Goal: Task Accomplishment & Management: Complete application form

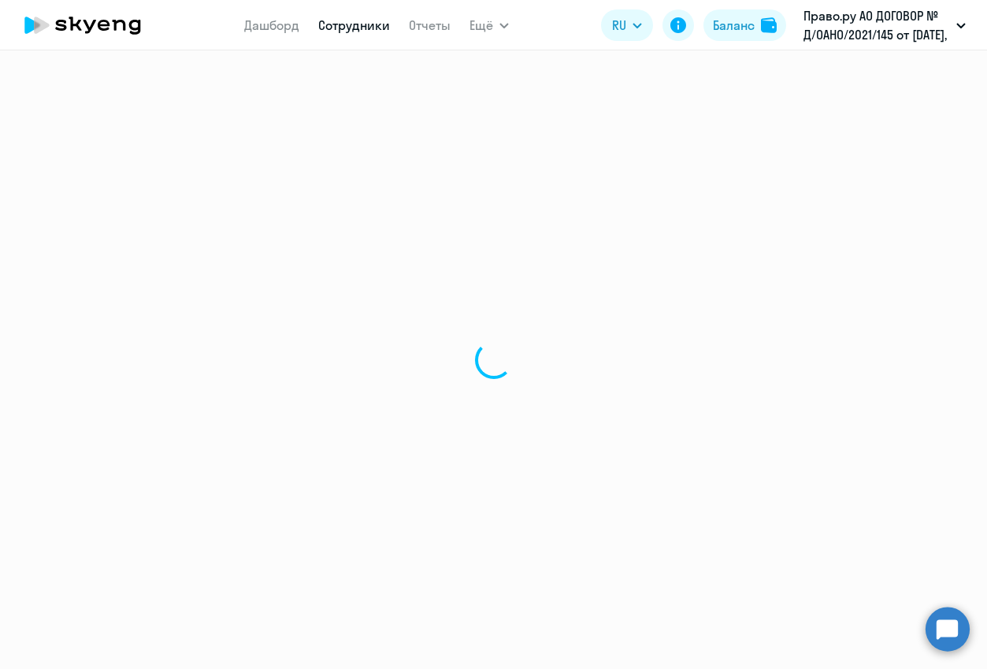
select select "30"
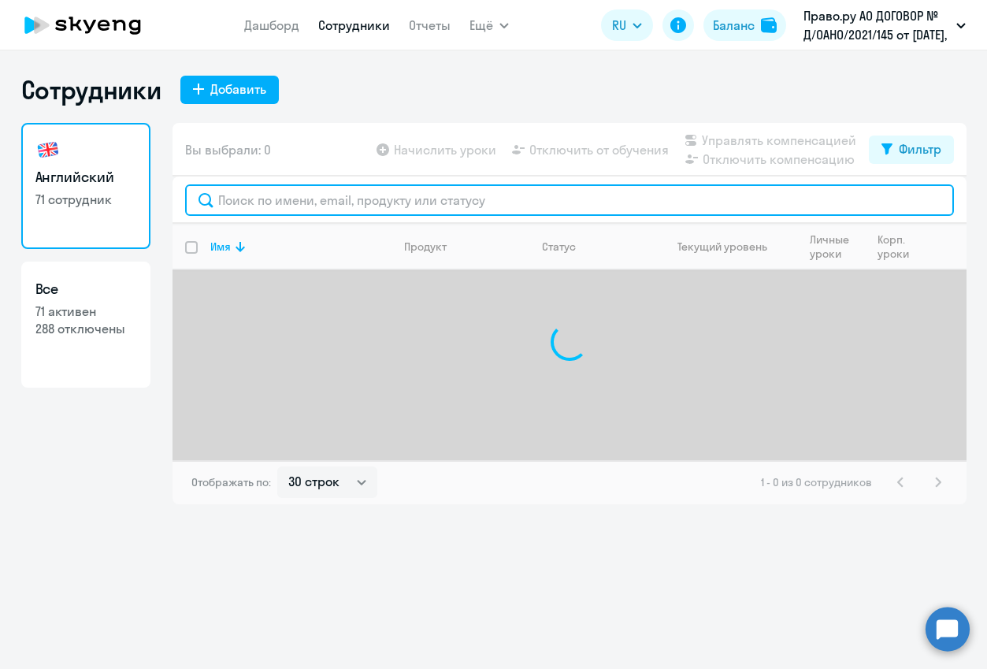
click at [284, 201] on input "text" at bounding box center [569, 200] width 769 height 32
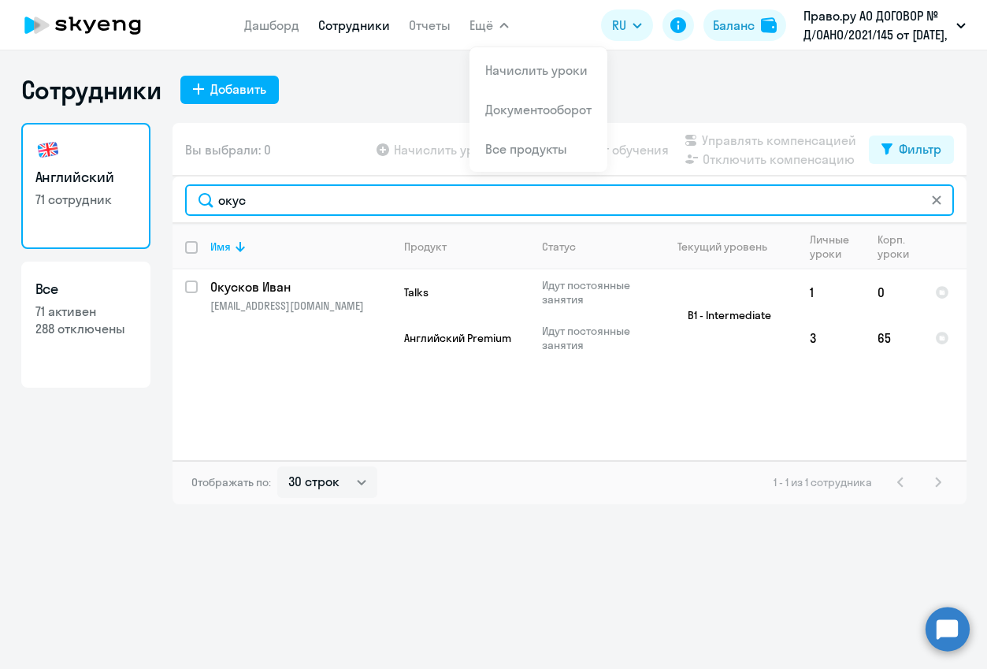
type input "окус"
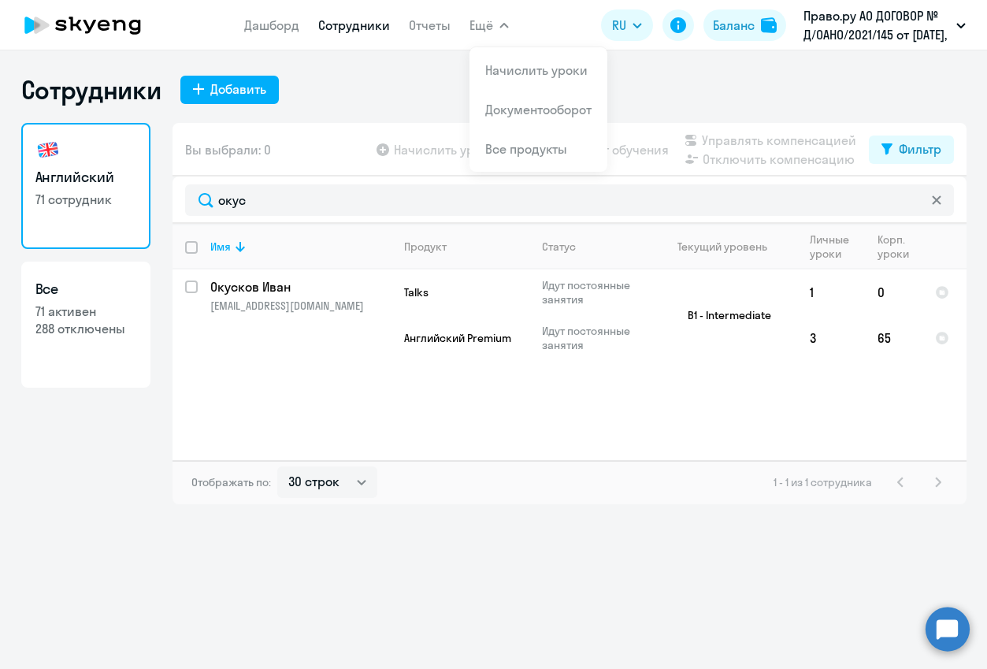
click at [936, 203] on icon at bounding box center [936, 199] width 9 height 9
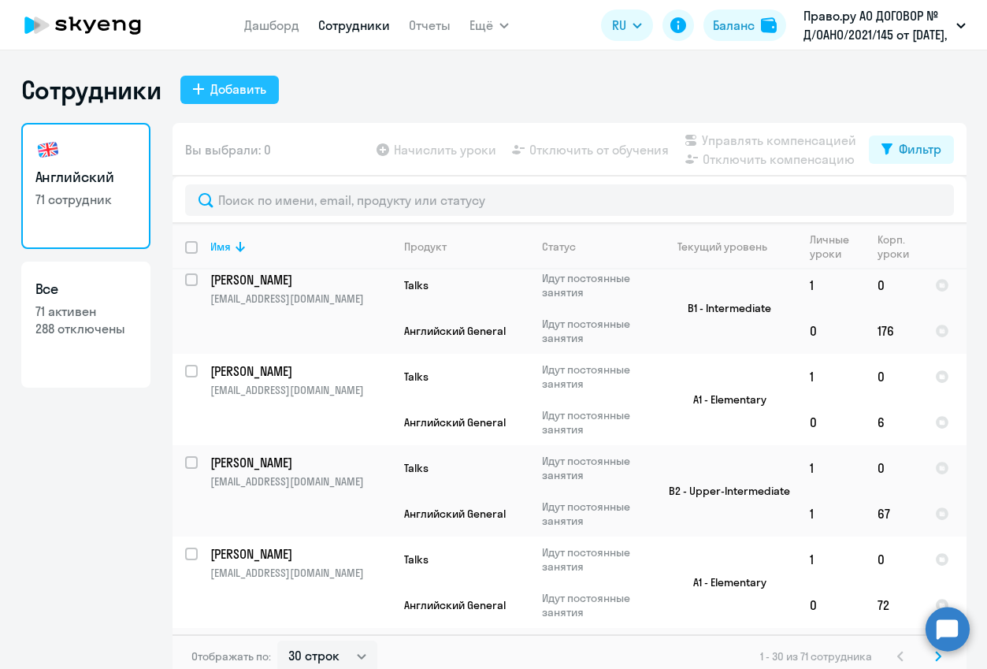
click at [210, 84] on div "Добавить" at bounding box center [238, 89] width 56 height 19
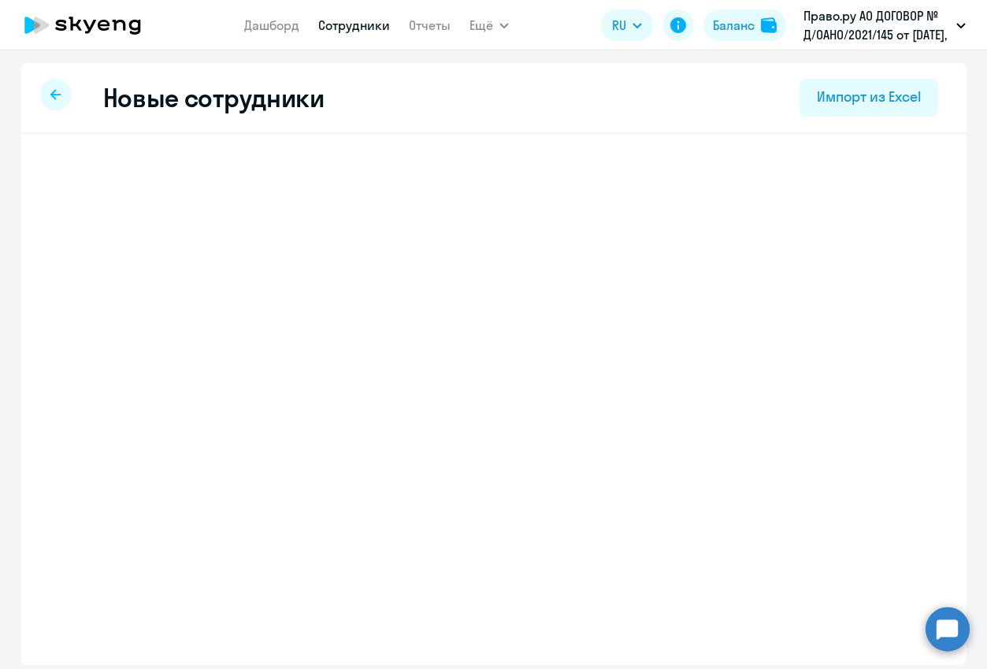
select select "english_adult_not_native_speaker"
select select "3"
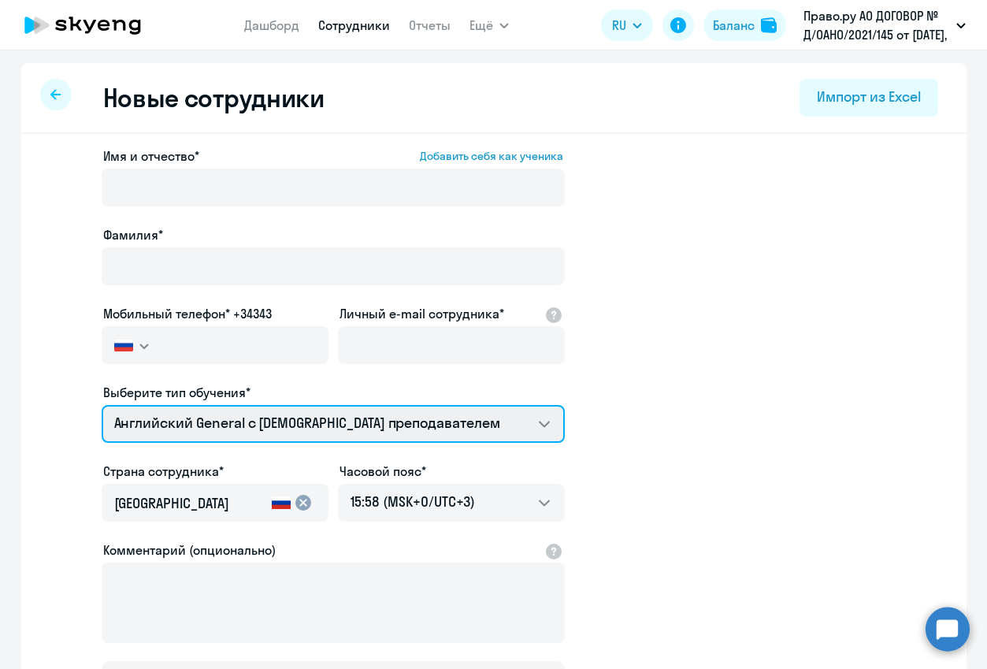
click at [444, 418] on select "COMMON.SERVICE_TITLE.LONG.[DEMOGRAPHIC_DATA] COMMON.SERVICE_TITLE.LONG.[DEMOGRA…" at bounding box center [333, 424] width 463 height 38
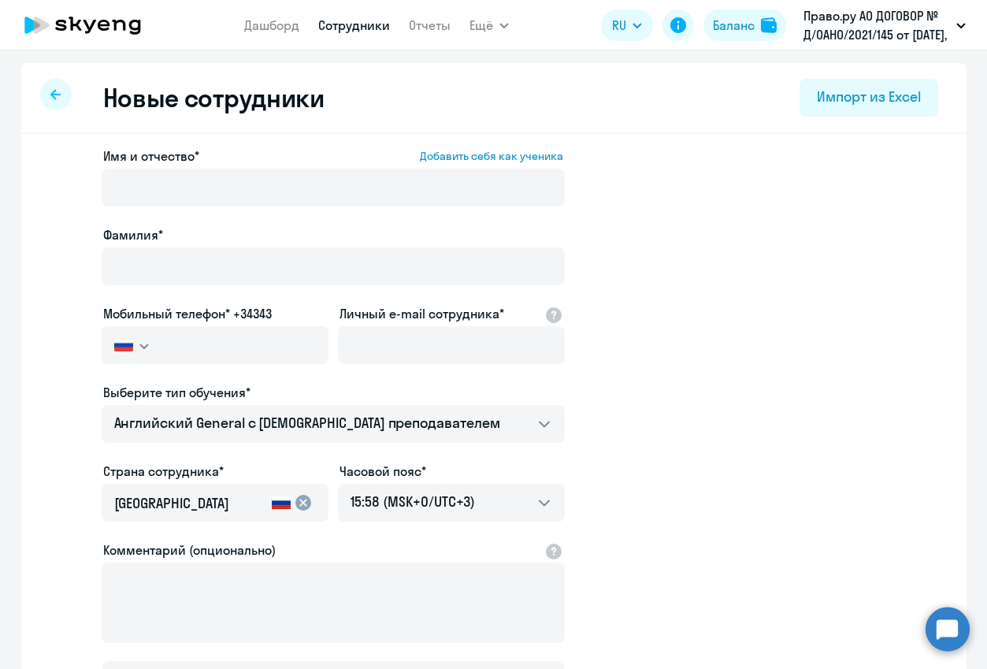
click at [830, 436] on app-new-student-form "Имя и отчество* Добавить себя как ученика [PERSON_NAME]* Мобильный телефон* +34…" at bounding box center [493, 428] width 895 height 562
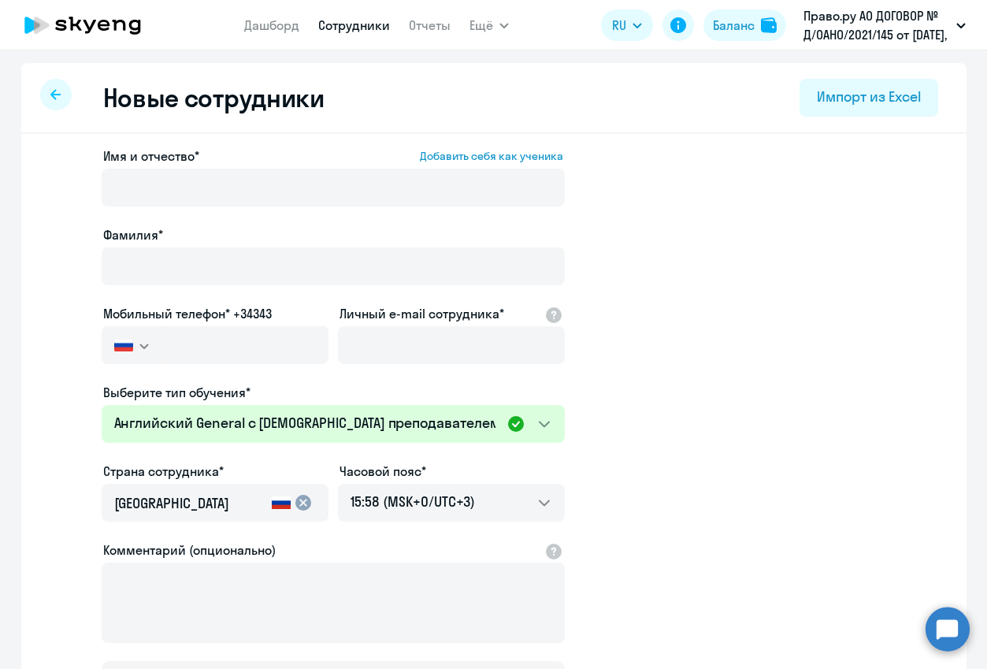
click at [106, 30] on icon at bounding box center [104, 25] width 12 height 11
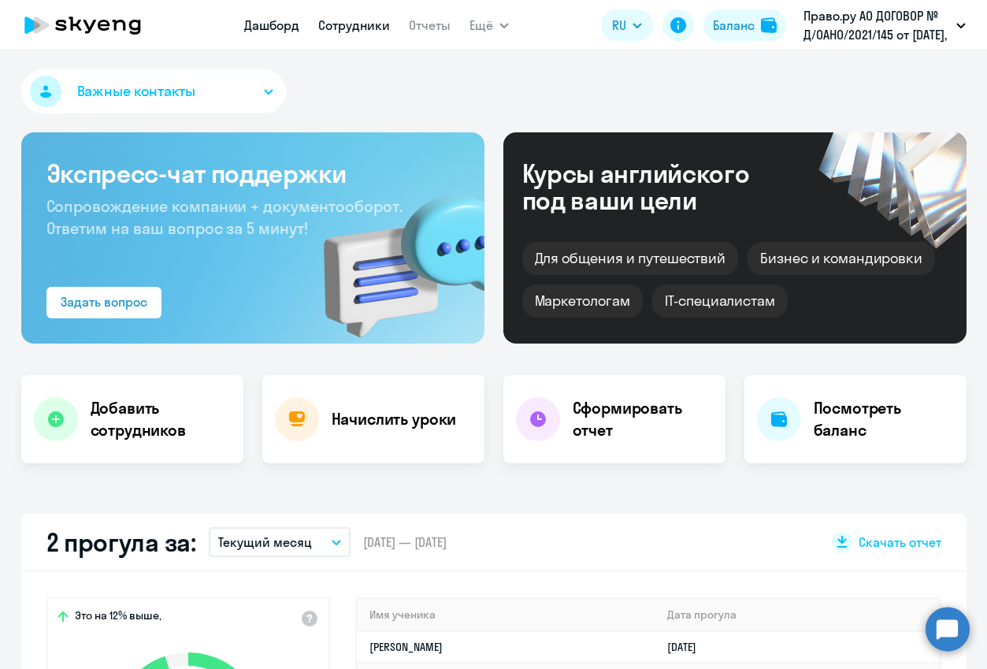
click at [358, 24] on link "Сотрудники" at bounding box center [354, 25] width 72 height 16
select select "30"
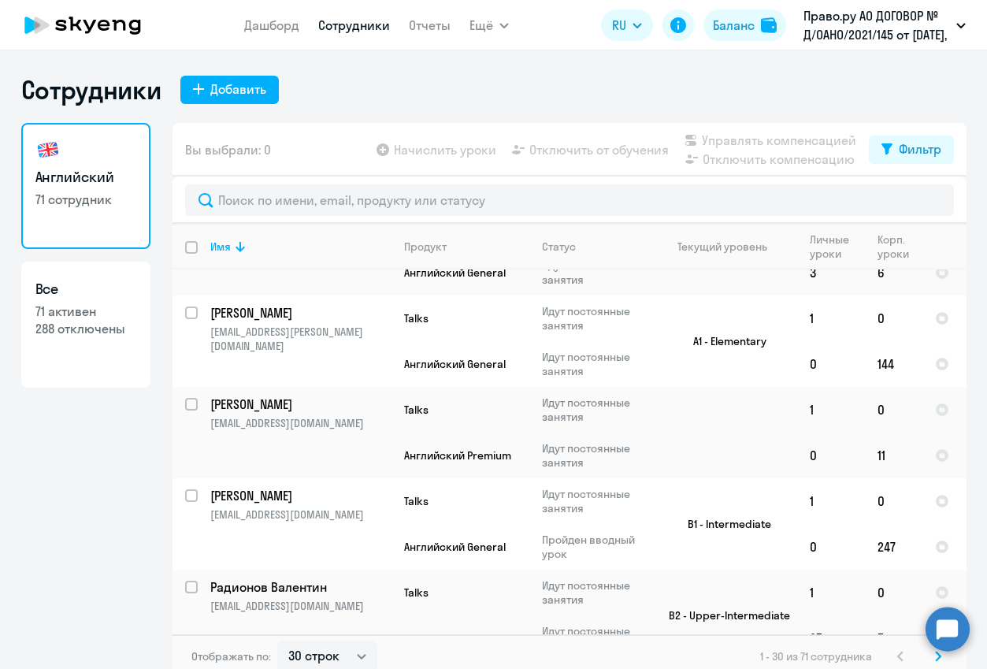
scroll to position [2377, 0]
